Goal: Transaction & Acquisition: Subscribe to service/newsletter

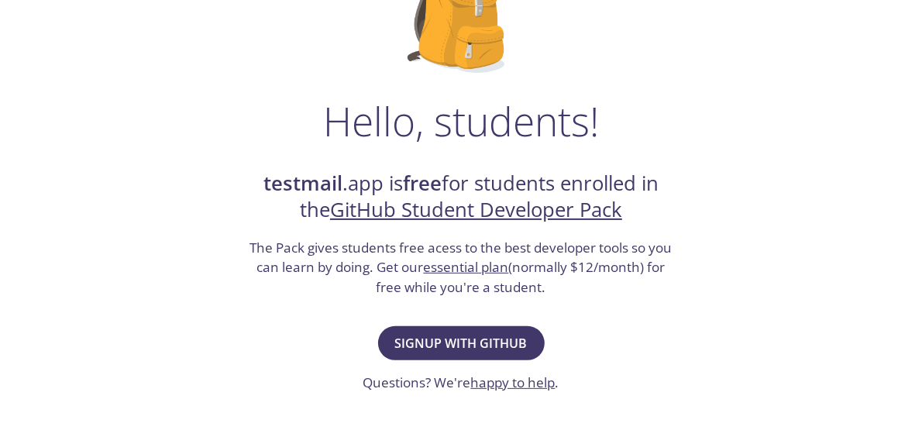
scroll to position [312, 0]
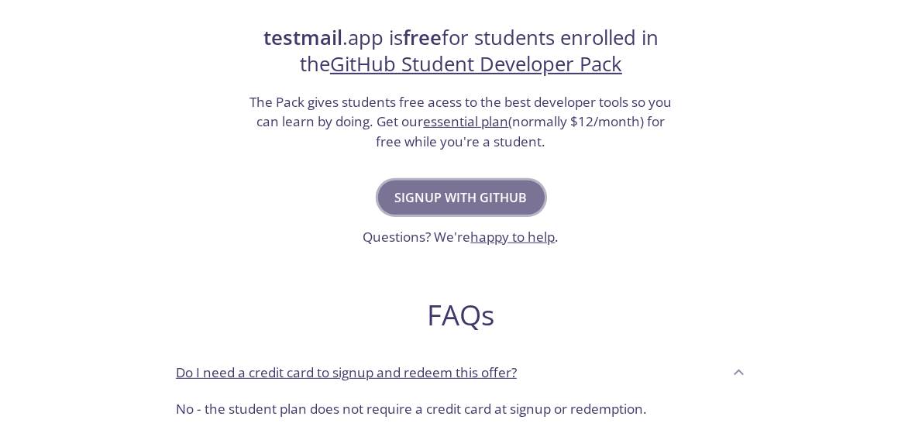
click at [489, 212] on button "Signup with GitHub" at bounding box center [461, 198] width 167 height 34
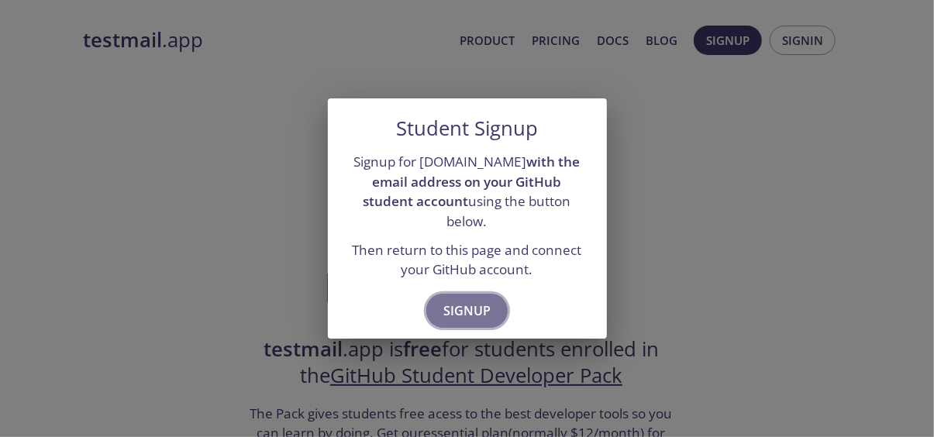
click at [474, 300] on span "Signup" at bounding box center [466, 311] width 47 height 22
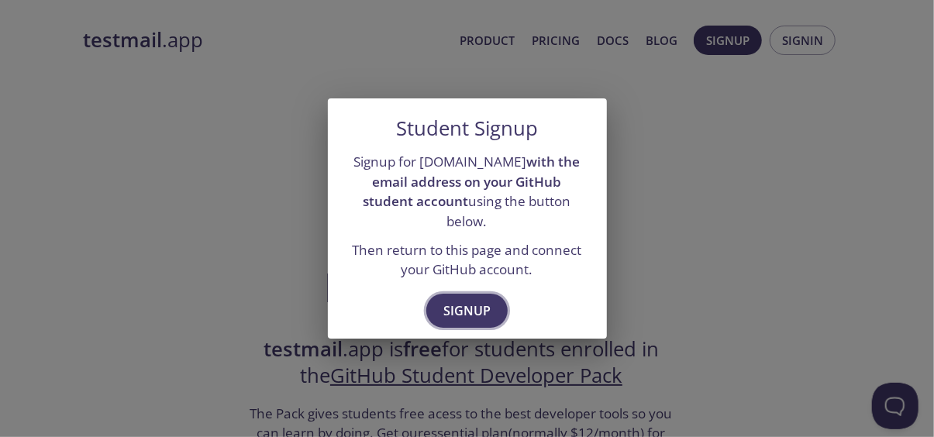
click at [453, 300] on span "Signup" at bounding box center [466, 311] width 47 height 22
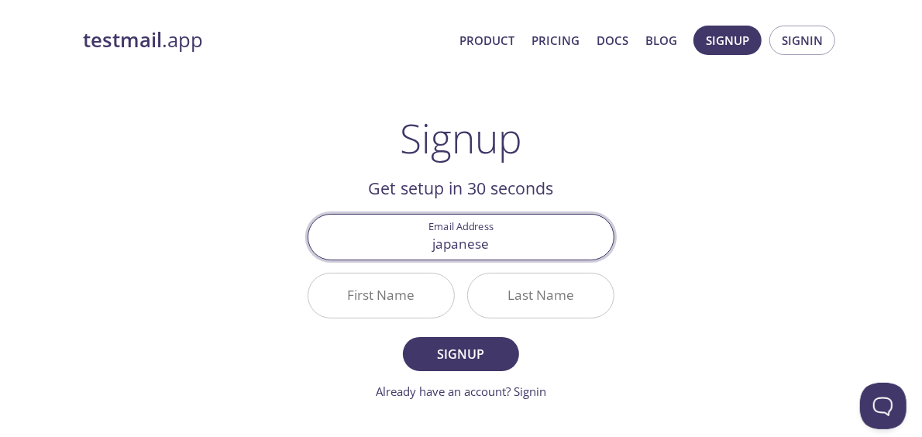
type input "[EMAIL_ADDRESS][DOMAIN_NAME]"
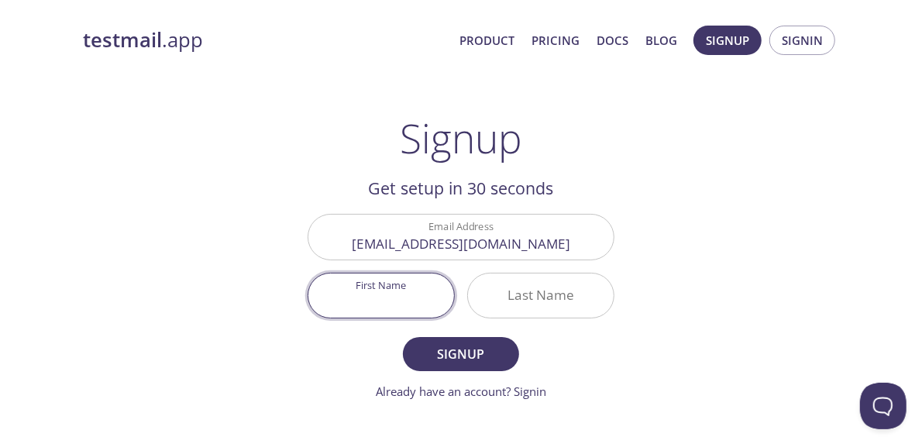
click at [420, 281] on input "First Name" at bounding box center [382, 296] width 146 height 44
type input "[PERSON_NAME]"
click at [510, 299] on input "Last Name" at bounding box center [541, 296] width 146 height 44
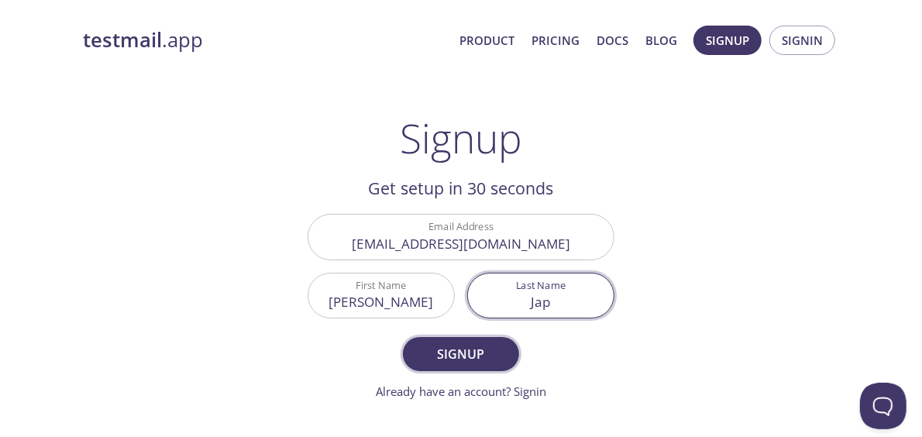
type input "Jap"
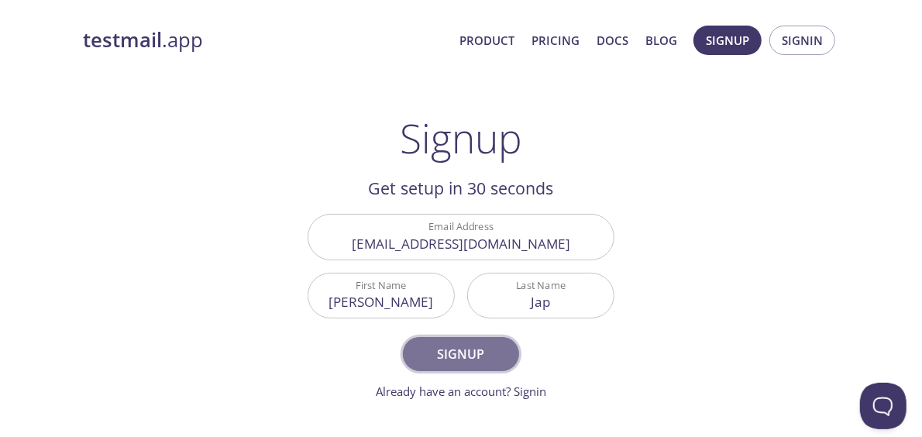
click at [495, 337] on button "Signup" at bounding box center [461, 354] width 116 height 34
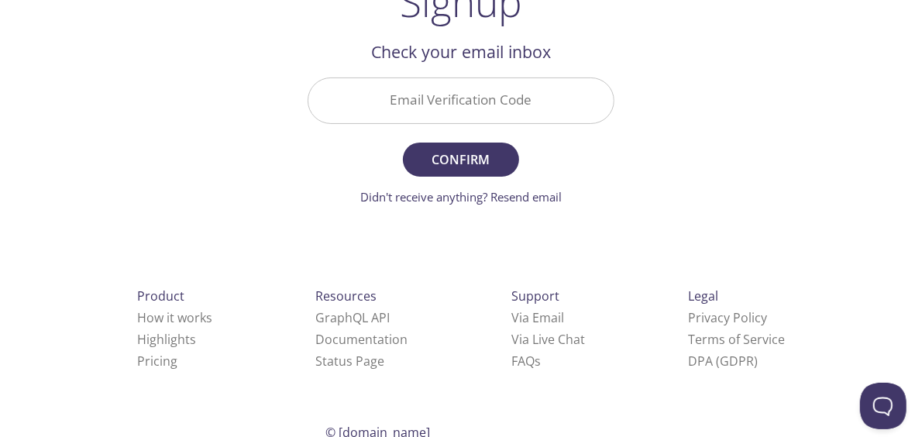
scroll to position [115, 0]
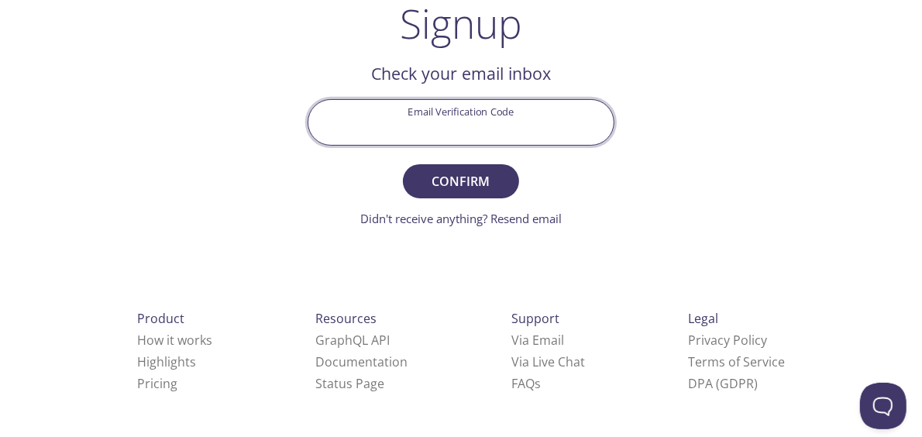
click at [428, 137] on input "Email Verification Code" at bounding box center [461, 122] width 305 height 44
paste input "DNK5MU3"
type input "DNK5MU3"
click at [403, 164] on button "Confirm" at bounding box center [461, 181] width 116 height 34
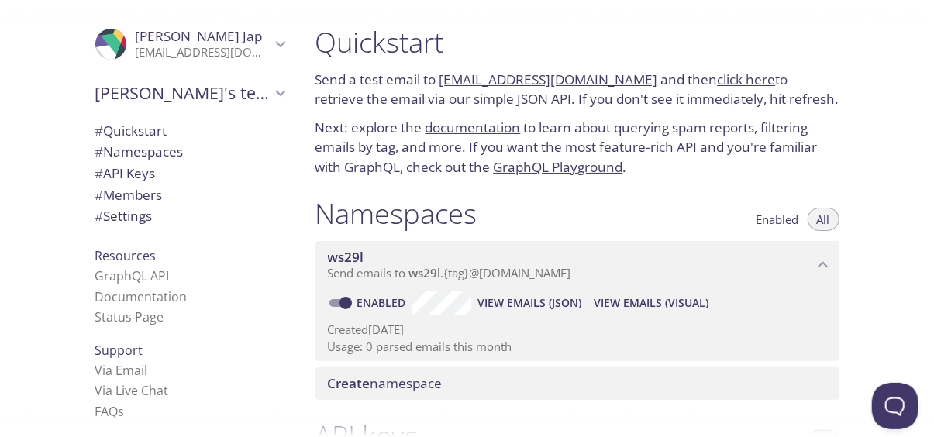
scroll to position [23, 0]
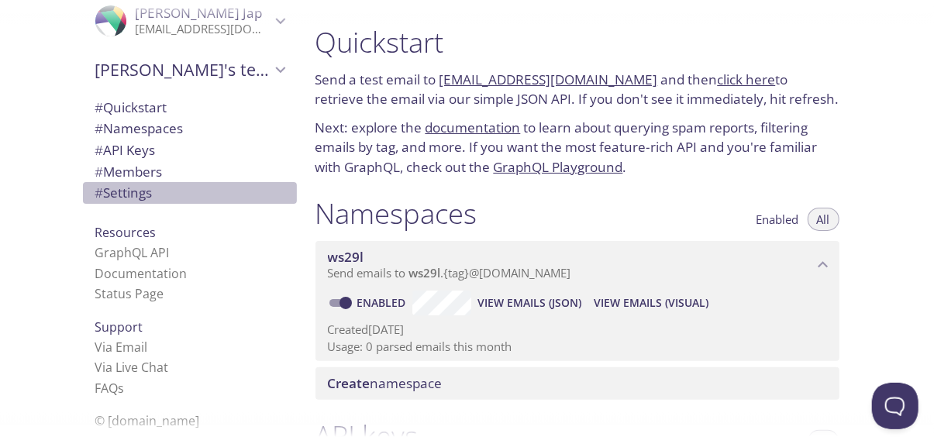
click at [201, 195] on span "# Settings" at bounding box center [189, 193] width 189 height 20
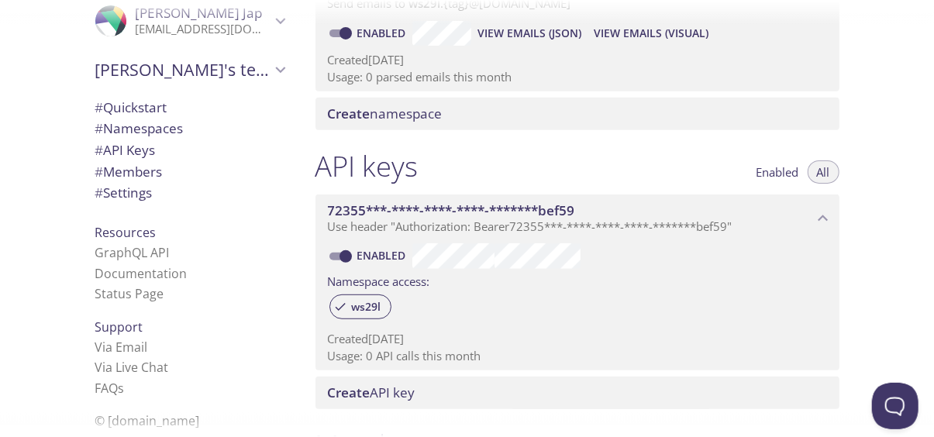
scroll to position [665, 0]
